Goal: Task Accomplishment & Management: Manage account settings

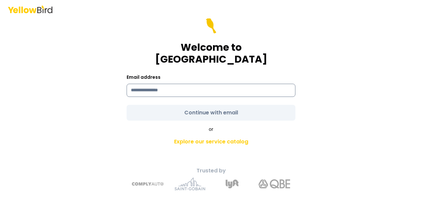
click at [174, 89] on input at bounding box center [211, 90] width 169 height 13
type input "**********"
click at [295, 115] on div "**********" at bounding box center [211, 113] width 242 height 165
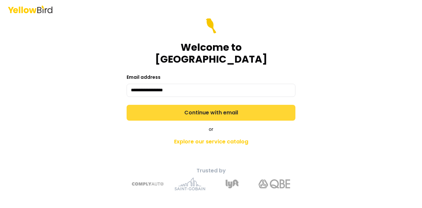
click at [258, 107] on button "Continue with email" at bounding box center [211, 113] width 169 height 16
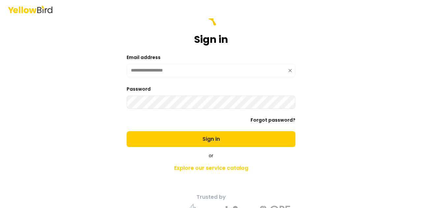
click at [63, 97] on div "**********" at bounding box center [211, 104] width 422 height 208
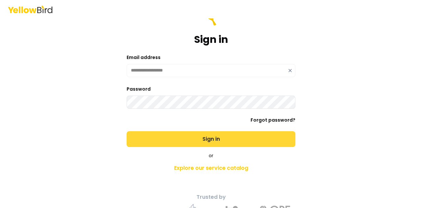
click at [156, 133] on button "Sign in" at bounding box center [211, 139] width 169 height 16
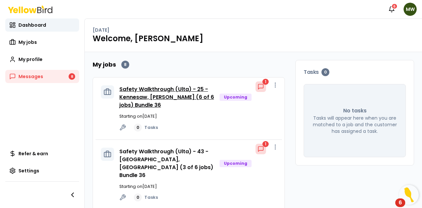
click at [172, 93] on link "Safety Walkthrough (Ulta) - 25 - Kennesaw, [PERSON_NAME] (6 of 6 jobs) Bundle 36" at bounding box center [166, 96] width 95 height 23
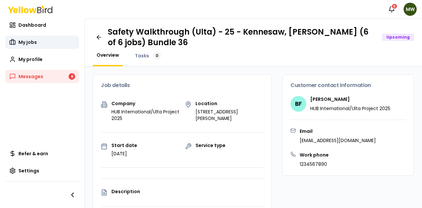
click at [36, 38] on link "My jobs" at bounding box center [42, 42] width 74 height 13
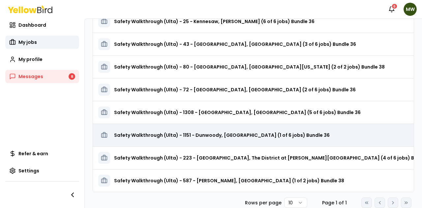
click at [241, 135] on h3 "Safety Walkthrough (Ulta) - 1151 - Dunwoody, [GEOGRAPHIC_DATA] (1 of 6 jobs) Bu…" at bounding box center [221, 135] width 215 height 12
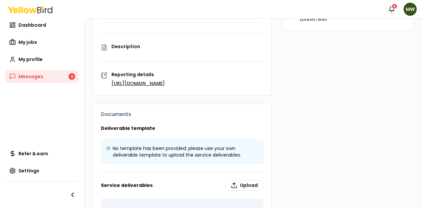
scroll to position [184, 0]
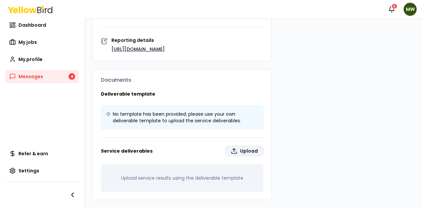
click at [235, 150] on label "Upload" at bounding box center [244, 151] width 38 height 11
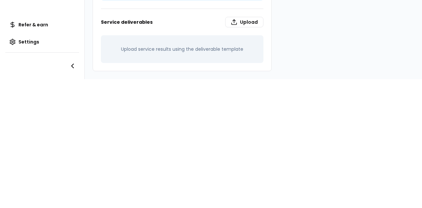
click at [382, 86] on div "Notifications 6 MW Dashboard My jobs My profile Messages 8 Refer & earn Setting…" at bounding box center [211, 104] width 422 height 208
click at [242, 17] on label "Upload" at bounding box center [244, 22] width 38 height 11
click at [242, 195] on input "Upload" at bounding box center [311, 201] width 422 height 13
click at [301, 183] on div "Notifications 6 MW Dashboard My jobs My profile Messages 8 Refer & earn Setting…" at bounding box center [211, 104] width 422 height 208
click at [237, 17] on div "Deliverable template No template has been provided; please use your own deliver…" at bounding box center [182, 16] width 178 height 109
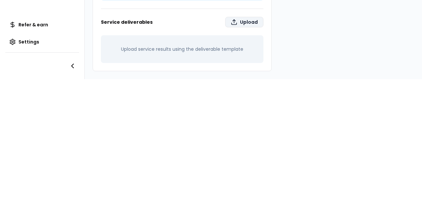
click at [238, 17] on label "Upload" at bounding box center [244, 22] width 38 height 11
click at [238, 195] on input "Upload" at bounding box center [311, 201] width 422 height 13
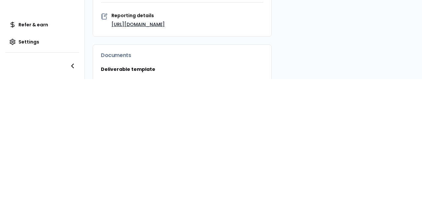
scroll to position [68, 0]
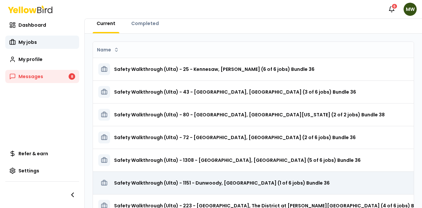
click at [206, 180] on h3 "Safety Walkthrough (Ulta) - 1151 - Dunwoody, [GEOGRAPHIC_DATA] (1 of 6 jobs) Bu…" at bounding box center [221, 183] width 215 height 12
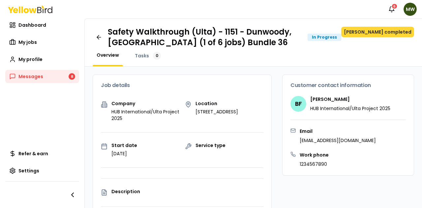
click at [388, 31] on button "[PERSON_NAME] completed" at bounding box center [377, 32] width 73 height 11
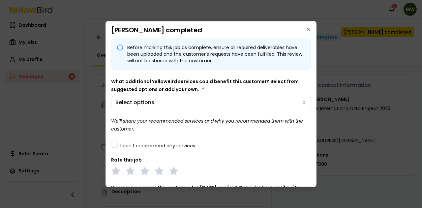
scroll to position [52, 0]
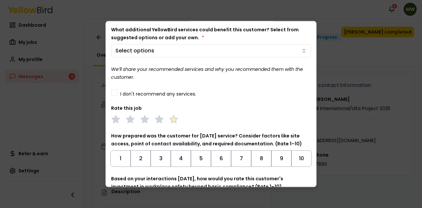
click at [173, 117] on polygon at bounding box center [174, 118] width 8 height 7
click at [297, 159] on button "10" at bounding box center [301, 158] width 20 height 16
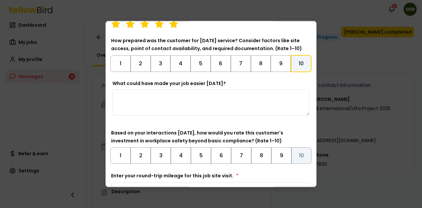
click at [296, 152] on button "10" at bounding box center [301, 155] width 20 height 16
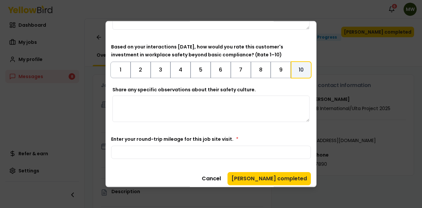
scroll to position [236, 0]
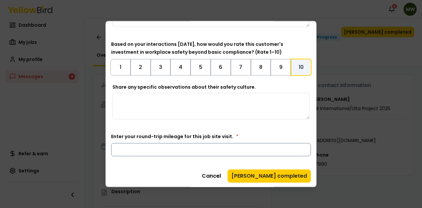
click at [225, 153] on input "Enter your round-trip mileage for this job site visit. *" at bounding box center [211, 149] width 200 height 13
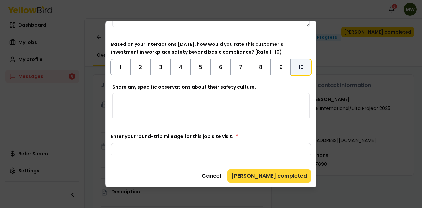
type input "****"
click at [276, 178] on button "[PERSON_NAME] completed" at bounding box center [268, 175] width 83 height 13
click at [281, 171] on button "[PERSON_NAME] completed" at bounding box center [268, 175] width 83 height 13
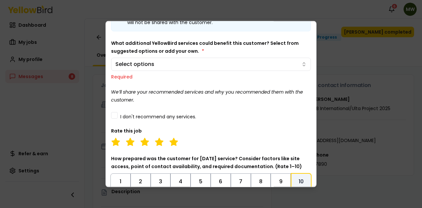
scroll to position [0, 0]
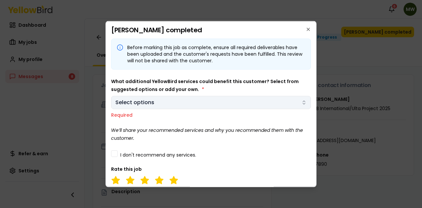
click at [228, 103] on body "Notifications 6 MW Dashboard My jobs My profile Messages 8 Refer & earn Setting…" at bounding box center [211, 104] width 422 height 208
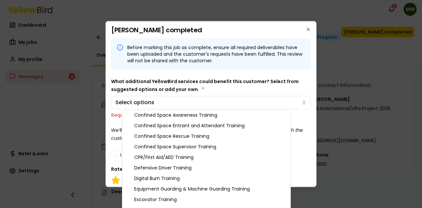
scroll to position [87, 0]
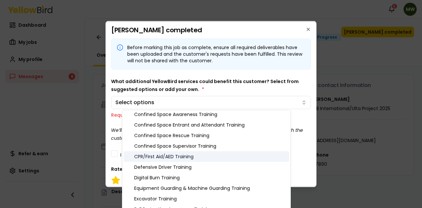
click at [203, 156] on div "CPR/First Aid/AED Training" at bounding box center [206, 156] width 165 height 11
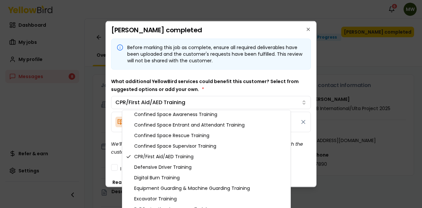
click at [244, 86] on body "Notifications 6 MW Dashboard My jobs My profile Messages 8 Refer & earn Setting…" at bounding box center [211, 104] width 422 height 208
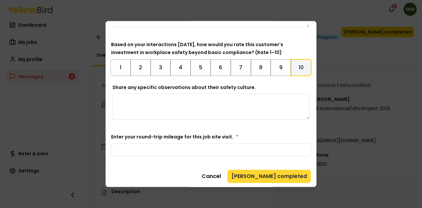
click at [285, 172] on button "[PERSON_NAME] completed" at bounding box center [268, 175] width 83 height 13
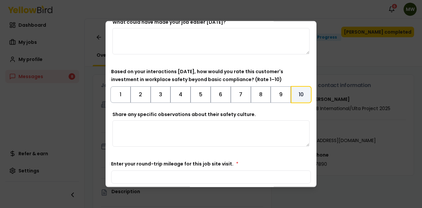
scroll to position [307, 0]
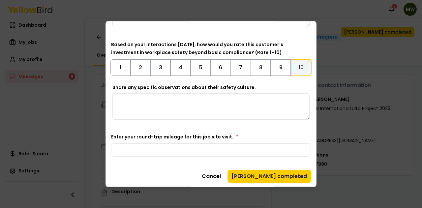
type textarea "**********"
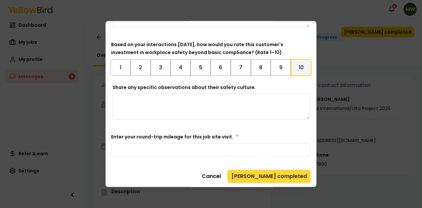
click at [285, 175] on button "[PERSON_NAME] completed" at bounding box center [268, 175] width 83 height 13
click at [276, 173] on button "[PERSON_NAME] completed" at bounding box center [268, 175] width 83 height 13
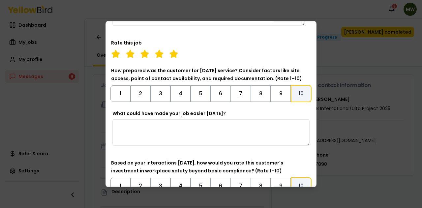
scroll to position [242, 0]
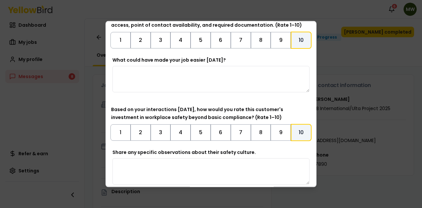
click at [208, 82] on textarea "What could have made your job easier [DATE]?" at bounding box center [210, 79] width 197 height 26
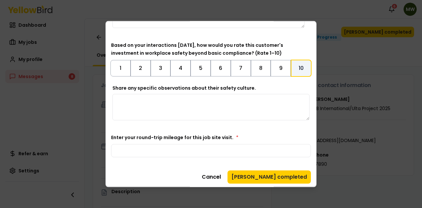
type textarea "**"
click at [216, 106] on textarea "Share any specific observations about their safety culture." at bounding box center [210, 107] width 197 height 26
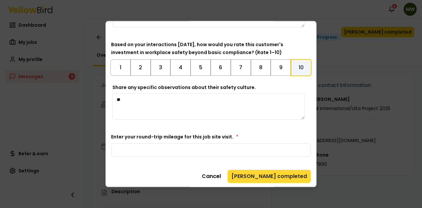
type textarea "**"
click at [287, 175] on button "[PERSON_NAME] completed" at bounding box center [268, 175] width 83 height 13
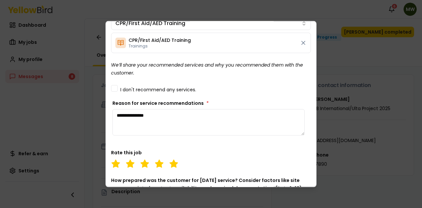
scroll to position [0, 0]
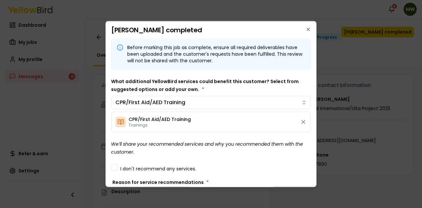
click at [229, 87] on div "What additional YellowBird services could benefit this customer? Select from su…" at bounding box center [211, 104] width 200 height 55
click at [307, 29] on icon "button" at bounding box center [308, 29] width 3 height 3
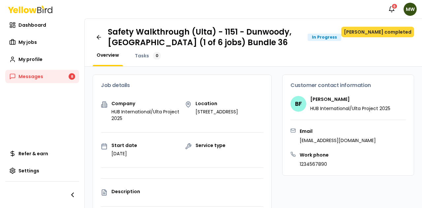
click at [375, 28] on button "[PERSON_NAME] completed" at bounding box center [377, 32] width 73 height 11
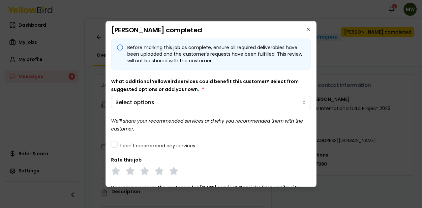
scroll to position [136, 0]
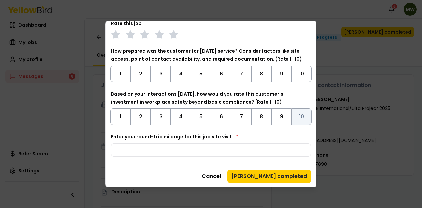
click at [305, 119] on button "10" at bounding box center [301, 116] width 20 height 16
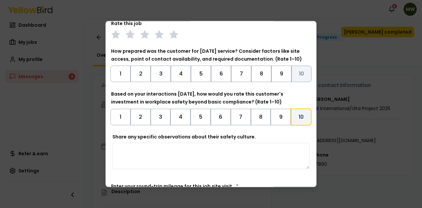
click at [297, 73] on button "10" at bounding box center [301, 73] width 20 height 16
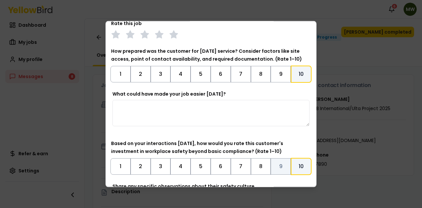
scroll to position [0, 0]
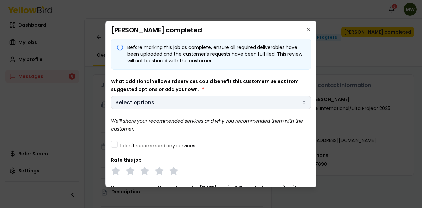
click at [217, 97] on body "Notifications 6 MW Dashboard My jobs My profile Messages 8 Refer & earn Setting…" at bounding box center [211, 104] width 422 height 208
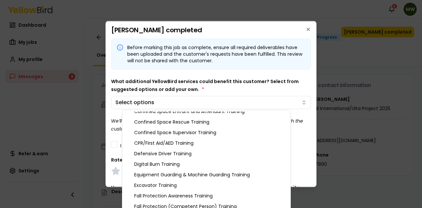
scroll to position [101, 0]
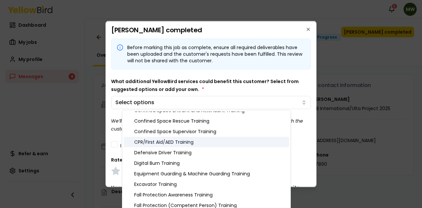
click at [179, 143] on div "CPR/First Aid/AED Training" at bounding box center [206, 142] width 165 height 11
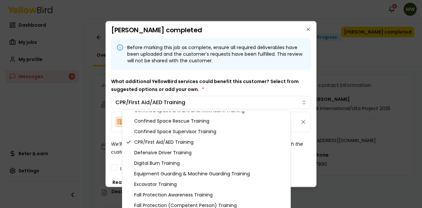
click at [236, 81] on body "Notifications 6 MW Dashboard My jobs My profile Messages 8 Refer & earn Setting…" at bounding box center [211, 104] width 422 height 208
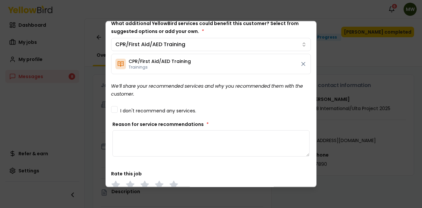
scroll to position [64, 0]
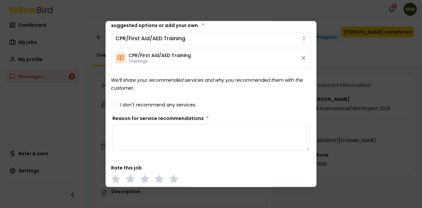
click at [115, 102] on button "I don't recommend any services." at bounding box center [114, 103] width 7 height 7
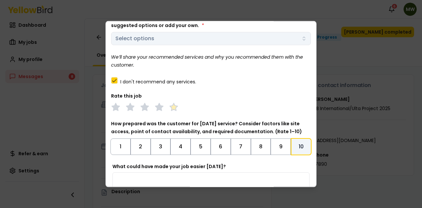
click at [176, 109] on polygon at bounding box center [174, 106] width 8 height 7
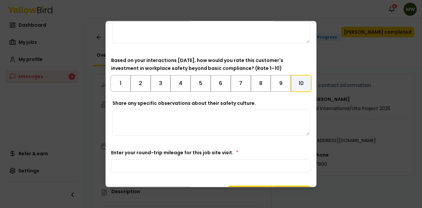
scroll to position [236, 0]
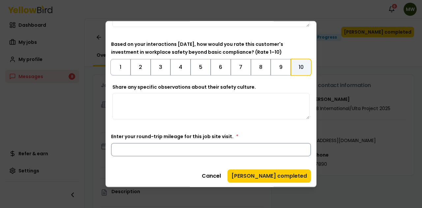
click at [246, 153] on input "Enter your round-trip mileage for this job site visit. *" at bounding box center [211, 149] width 200 height 13
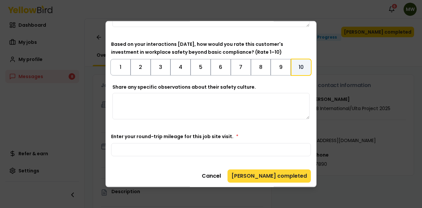
type input "****"
click at [296, 175] on button "[PERSON_NAME] completed" at bounding box center [268, 175] width 83 height 13
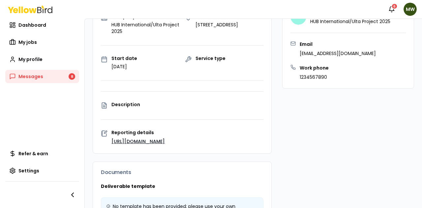
scroll to position [184, 0]
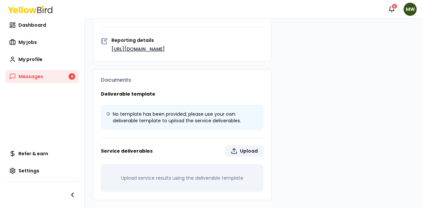
click at [237, 153] on label "Upload" at bounding box center [244, 151] width 38 height 11
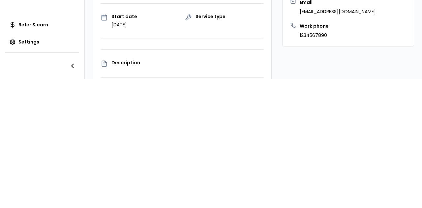
scroll to position [0, 0]
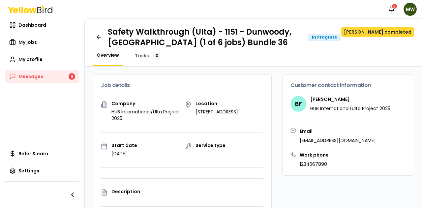
click at [377, 29] on button "[PERSON_NAME] completed" at bounding box center [377, 32] width 73 height 11
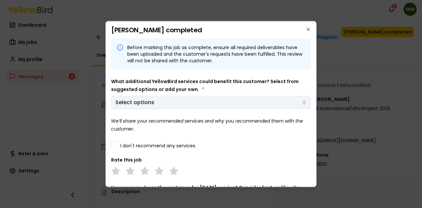
click at [179, 101] on body "Notifications 6 MW Dashboard My jobs My profile Messages 8 Refer & earn Setting…" at bounding box center [211, 104] width 422 height 208
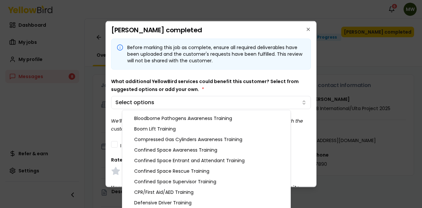
scroll to position [66, 0]
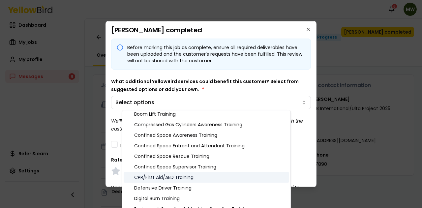
click at [175, 174] on div "CPR/First Aid/AED Training" at bounding box center [206, 177] width 165 height 11
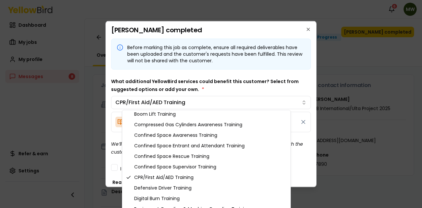
click at [199, 83] on body "Notifications 6 MW Dashboard My jobs My profile Messages 8 Refer & earn Setting…" at bounding box center [211, 104] width 422 height 208
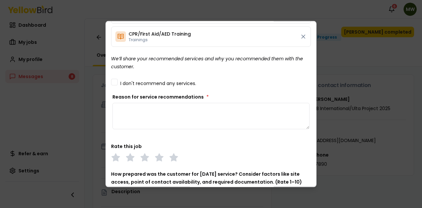
scroll to position [86, 0]
click at [230, 117] on textarea "Reason for service recommendations *" at bounding box center [210, 115] width 197 height 26
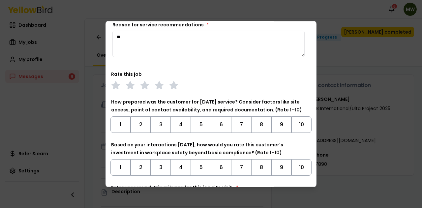
scroll to position [158, 0]
type textarea "**"
click at [175, 84] on polygon at bounding box center [174, 84] width 8 height 7
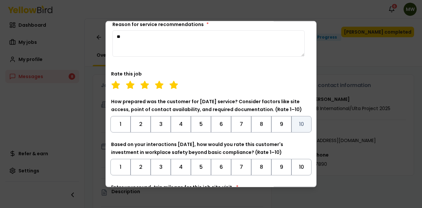
click at [295, 125] on button "10" at bounding box center [301, 124] width 20 height 16
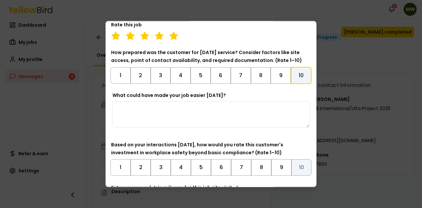
click at [294, 167] on button "10" at bounding box center [301, 167] width 20 height 16
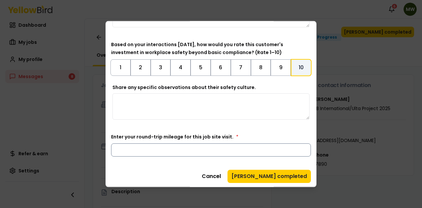
click at [282, 151] on input "Enter your round-trip mileage for this job site visit. *" at bounding box center [211, 149] width 200 height 13
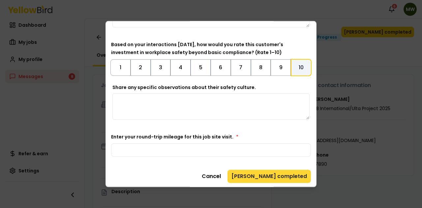
type input "**"
click at [284, 173] on button "[PERSON_NAME] completed" at bounding box center [268, 175] width 83 height 13
click at [283, 178] on button "[PERSON_NAME] completed" at bounding box center [268, 175] width 83 height 13
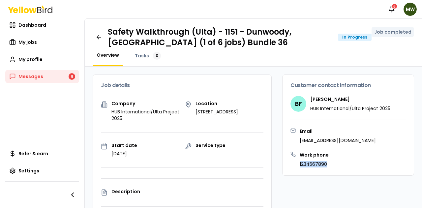
click at [266, 90] on div "Job details" at bounding box center [182, 85] width 178 height 21
click at [144, 59] on link "Tasks 0" at bounding box center [148, 56] width 34 height 8
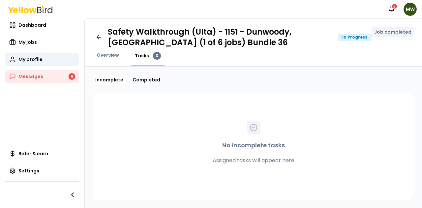
click at [28, 58] on span "My profile" at bounding box center [30, 59] width 24 height 7
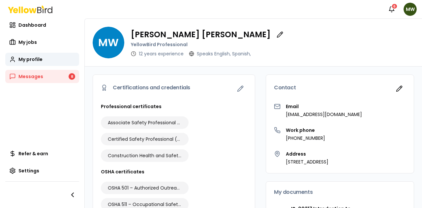
click at [101, 46] on span "MW" at bounding box center [109, 43] width 32 height 32
click at [276, 33] on icon "button" at bounding box center [279, 34] width 7 height 7
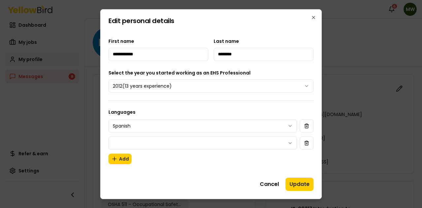
click at [234, 145] on body "Notifications 6 MW Dashboard My jobs My profile Messages 8 Refer & earn Setting…" at bounding box center [211, 104] width 422 height 208
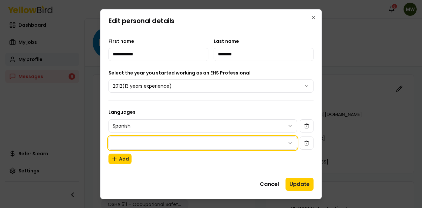
click at [234, 145] on body "Notifications 6 MW Dashboard My jobs My profile Messages 8 Refer & earn Setting…" at bounding box center [211, 104] width 422 height 208
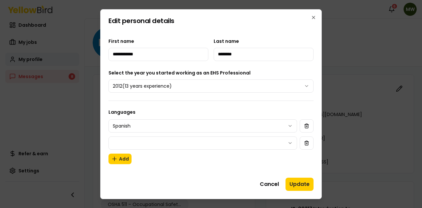
click at [226, 147] on body "Notifications 6 MW Dashboard My jobs My profile Messages 8 Refer & earn Setting…" at bounding box center [211, 104] width 422 height 208
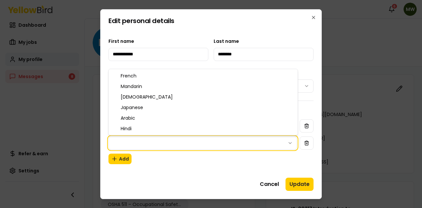
click at [193, 166] on body "Notifications 6 MW Dashboard My jobs My profile Messages 8 Refer & earn Setting…" at bounding box center [211, 104] width 422 height 208
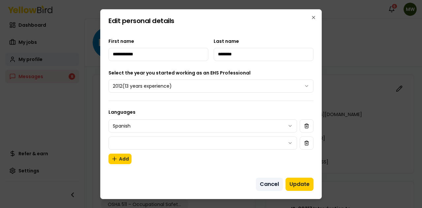
click at [268, 190] on button "Cancel" at bounding box center [269, 184] width 27 height 13
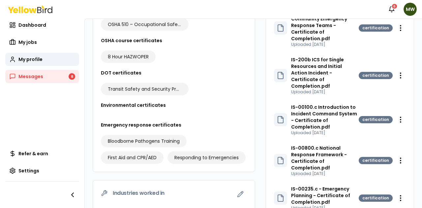
scroll to position [201, 0]
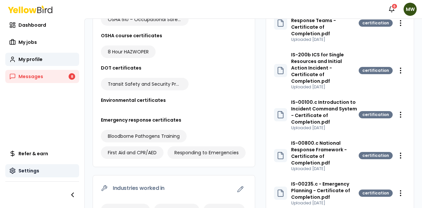
click at [28, 175] on link "Settings" at bounding box center [42, 170] width 74 height 13
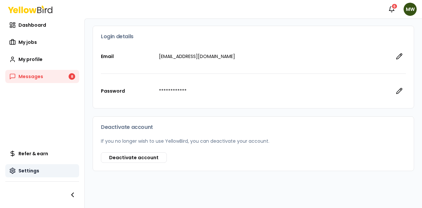
scroll to position [96, 0]
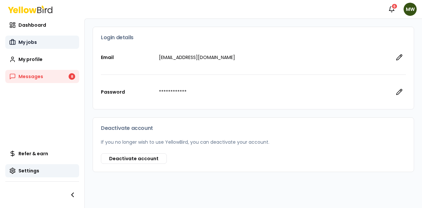
click at [28, 40] on span "My jobs" at bounding box center [27, 42] width 18 height 7
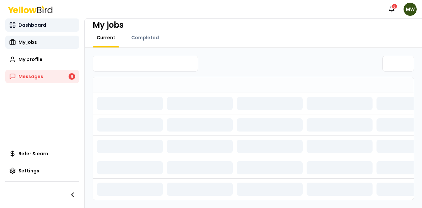
click at [32, 20] on link "Dashboard" at bounding box center [42, 24] width 74 height 13
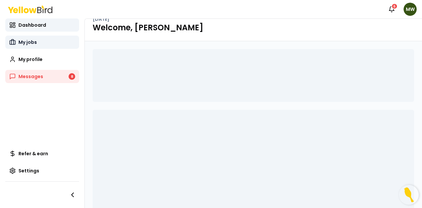
click at [37, 43] on link "My jobs" at bounding box center [42, 42] width 74 height 13
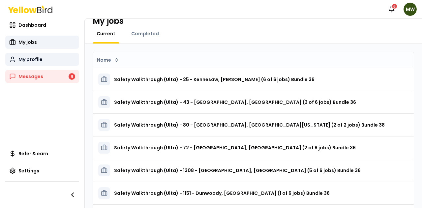
click at [40, 58] on span "My profile" at bounding box center [30, 59] width 24 height 7
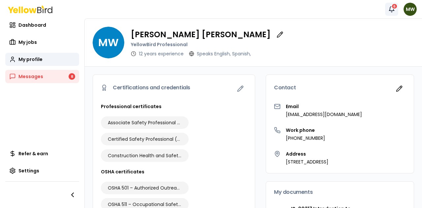
click at [391, 8] on icon "button" at bounding box center [391, 9] width 7 height 7
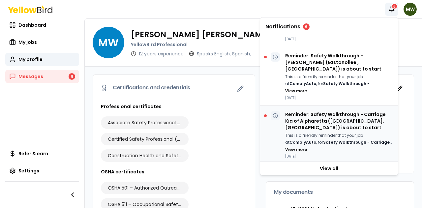
scroll to position [47, 0]
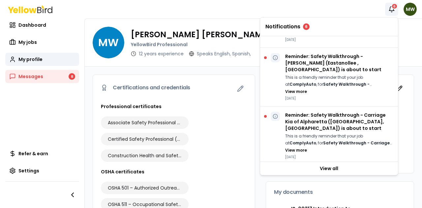
click at [307, 12] on div "Notifications 6 MW" at bounding box center [211, 9] width 422 height 18
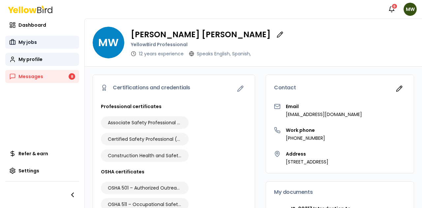
click at [30, 39] on span "My jobs" at bounding box center [27, 42] width 18 height 7
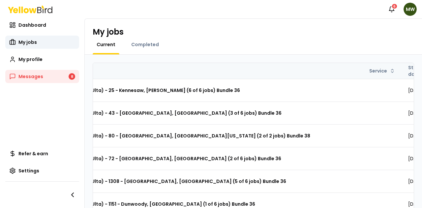
click at [403, 71] on th "Start date" at bounding box center [416, 71] width 26 height 16
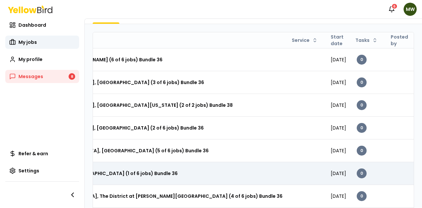
scroll to position [0, 173]
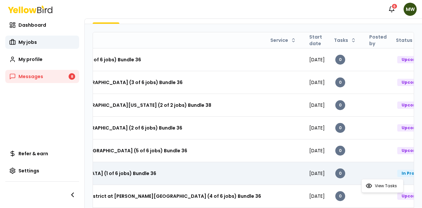
click at [399, 172] on html "Notifications 6 MW Dashboard My jobs My profile Messages 8 Refer & earn Setting…" at bounding box center [211, 104] width 422 height 208
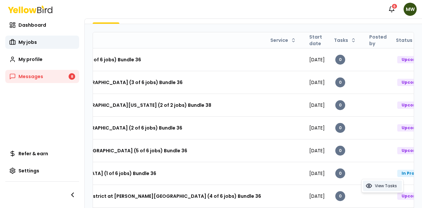
click at [390, 185] on span "View Tasks" at bounding box center [386, 185] width 22 height 5
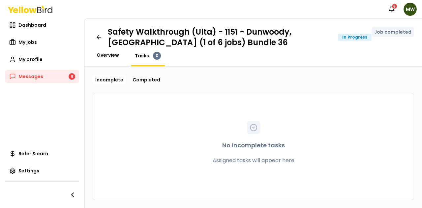
click at [117, 56] on span "Overview" at bounding box center [108, 55] width 22 height 7
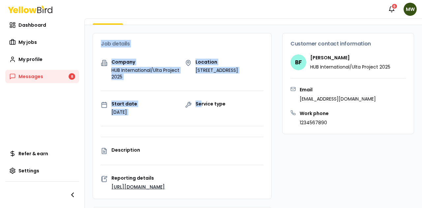
scroll to position [16, 0]
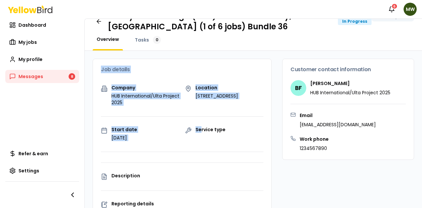
drag, startPoint x: 198, startPoint y: 112, endPoint x: 266, endPoint y: 100, distance: 69.0
click at [266, 100] on div "Company HUB International/Ulta Project 2025 Location [STREET_ADDRESS] Start dat…" at bounding box center [182, 154] width 178 height 139
